Goal: Information Seeking & Learning: Learn about a topic

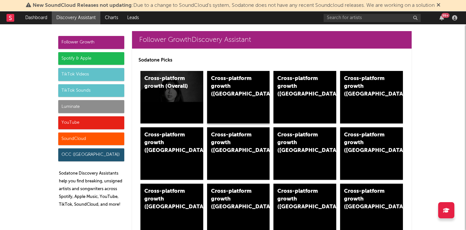
scroll to position [6, 0]
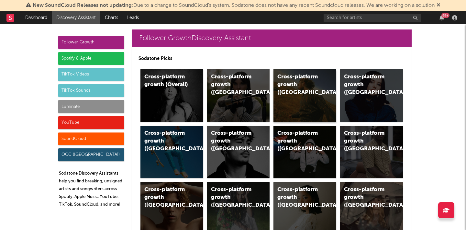
click at [306, 100] on div "Cross-platform growth ([GEOGRAPHIC_DATA])" at bounding box center [304, 95] width 63 height 52
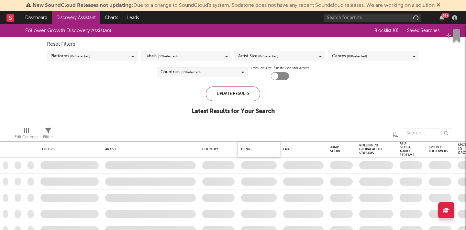
checkbox input "true"
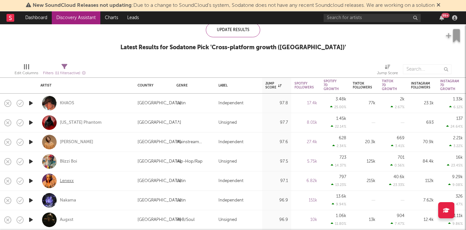
click at [72, 180] on div "Lenexx" at bounding box center [67, 181] width 14 height 6
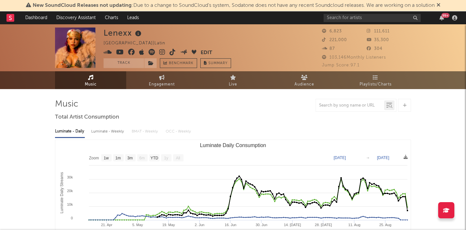
select select "1w"
click at [161, 53] on icon at bounding box center [162, 52] width 6 height 6
